Goal: Task Accomplishment & Management: Use online tool/utility

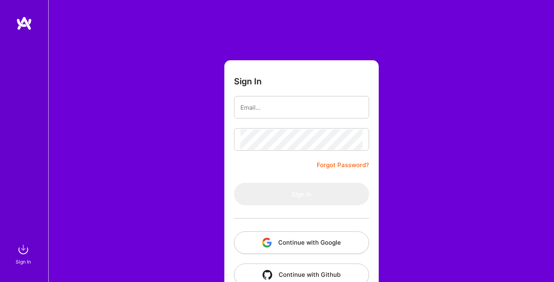
click at [312, 237] on button "Continue with Google" at bounding box center [301, 242] width 135 height 22
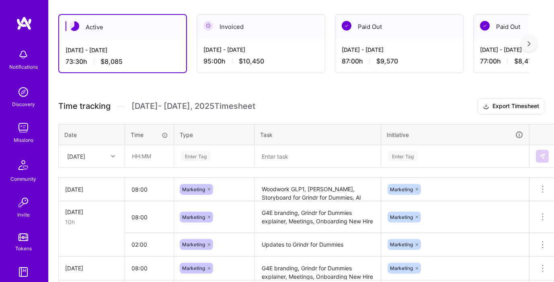
click at [114, 164] on div "[DATE]" at bounding box center [91, 155] width 65 height 21
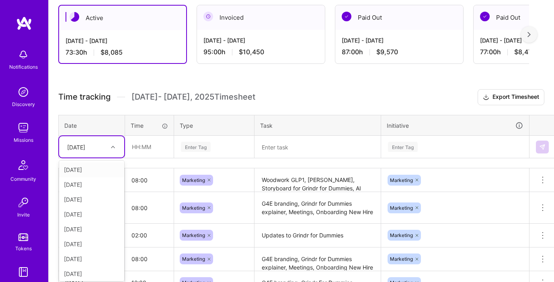
scroll to position [145, 0]
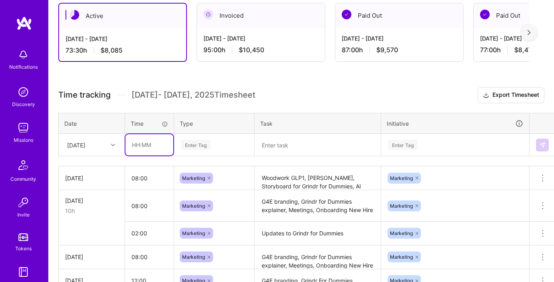
click at [146, 147] on input "text" at bounding box center [149, 144] width 48 height 21
type input "09:00"
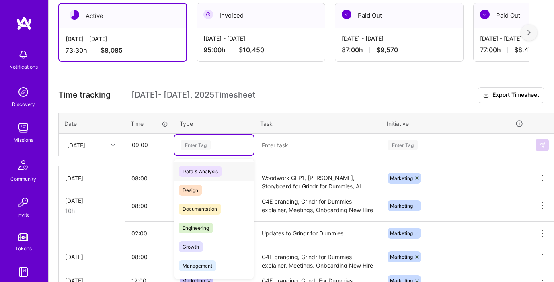
click at [201, 147] on div "Enter Tag" at bounding box center [196, 145] width 30 height 12
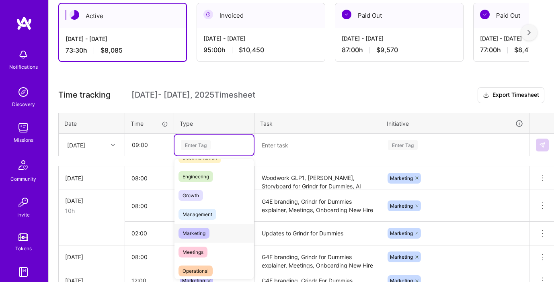
scroll to position [53, 0]
click at [203, 234] on span "Marketing" at bounding box center [193, 232] width 31 height 11
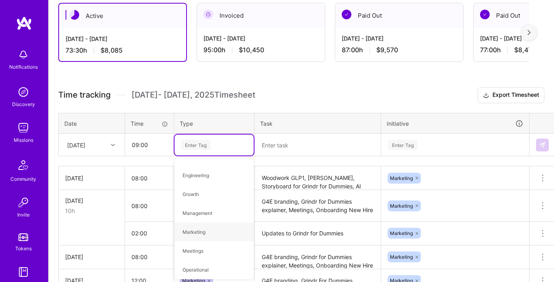
scroll to position [0, 0]
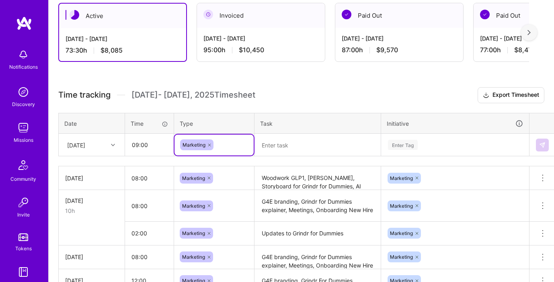
click at [278, 141] on textarea at bounding box center [317, 145] width 125 height 21
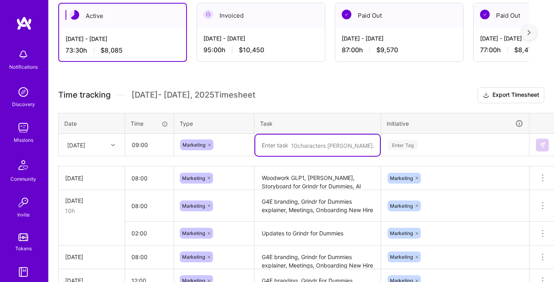
scroll to position [144, 0]
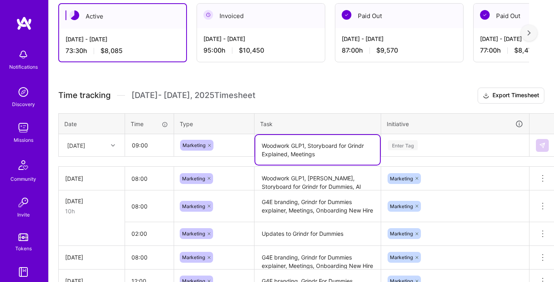
type textarea "Woodwork GLP1, Storyboard for Grindr Explained, Meetings"
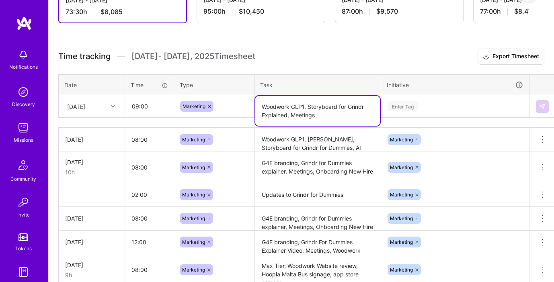
click at [428, 117] on div "Enter Tag" at bounding box center [454, 106] width 147 height 21
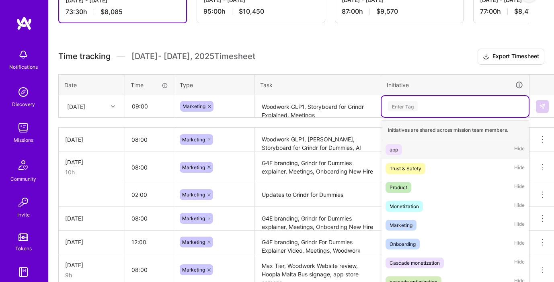
scroll to position [189, 0]
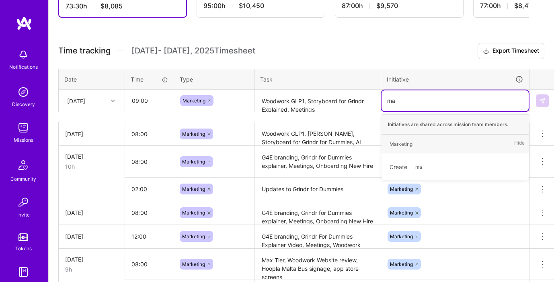
type input "mar"
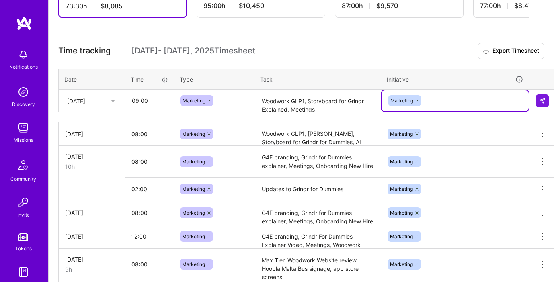
scroll to position [200, 0]
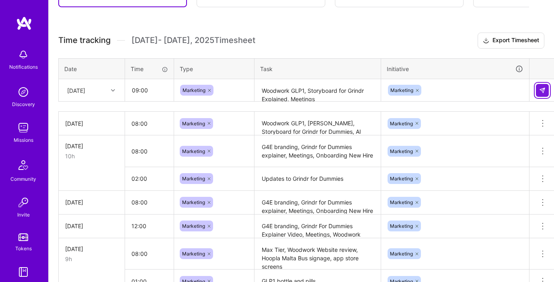
click at [539, 91] on img at bounding box center [542, 90] width 6 height 6
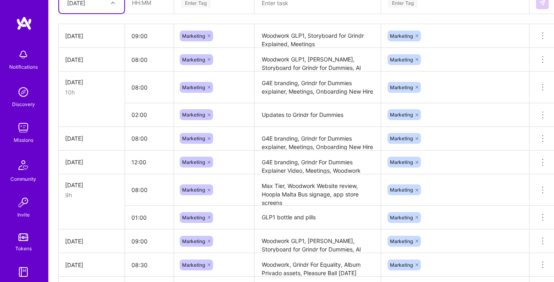
scroll to position [289, 0]
